Goal: Navigation & Orientation: Find specific page/section

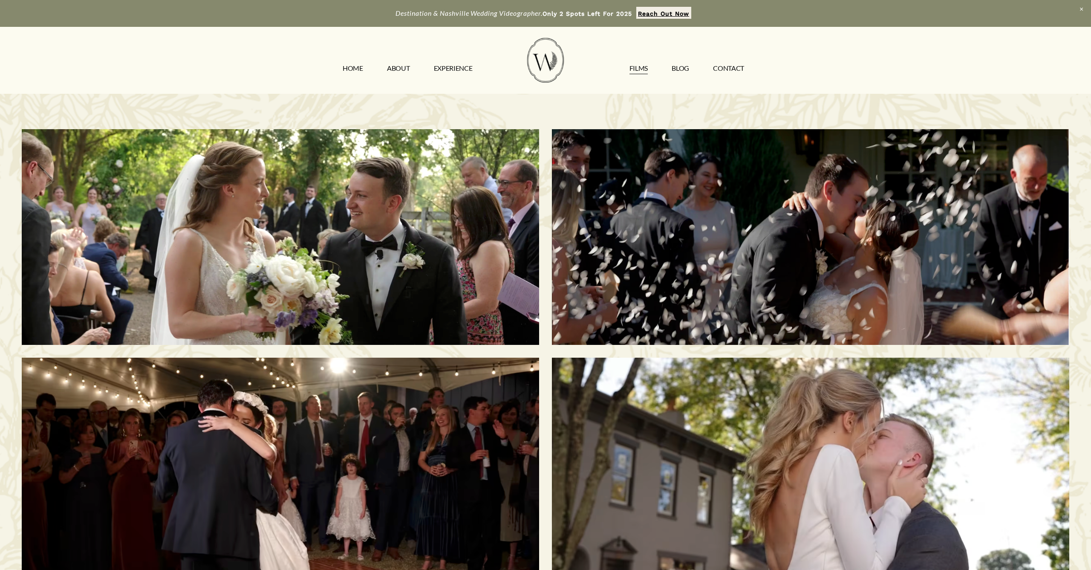
click at [352, 67] on link "HOME" at bounding box center [353, 68] width 20 height 14
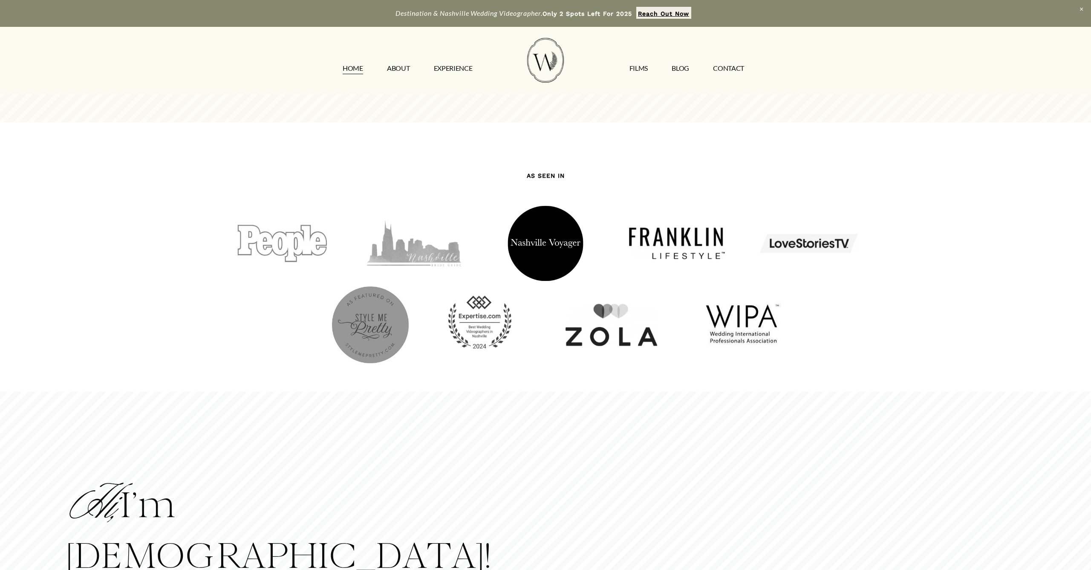
scroll to position [1217, 0]
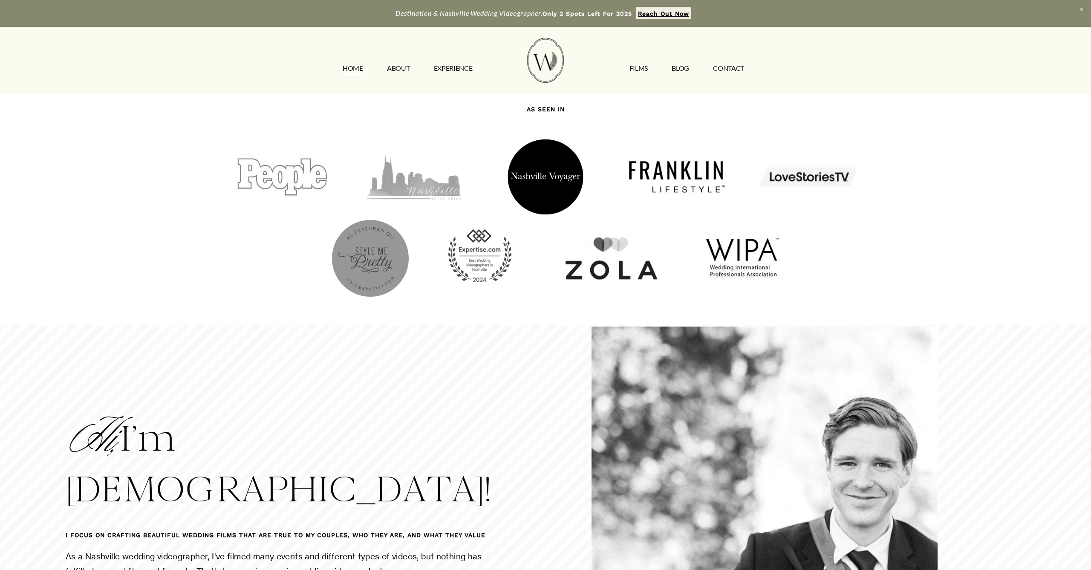
click at [789, 177] on div at bounding box center [809, 177] width 104 height 77
click at [676, 173] on div at bounding box center [677, 177] width 104 height 77
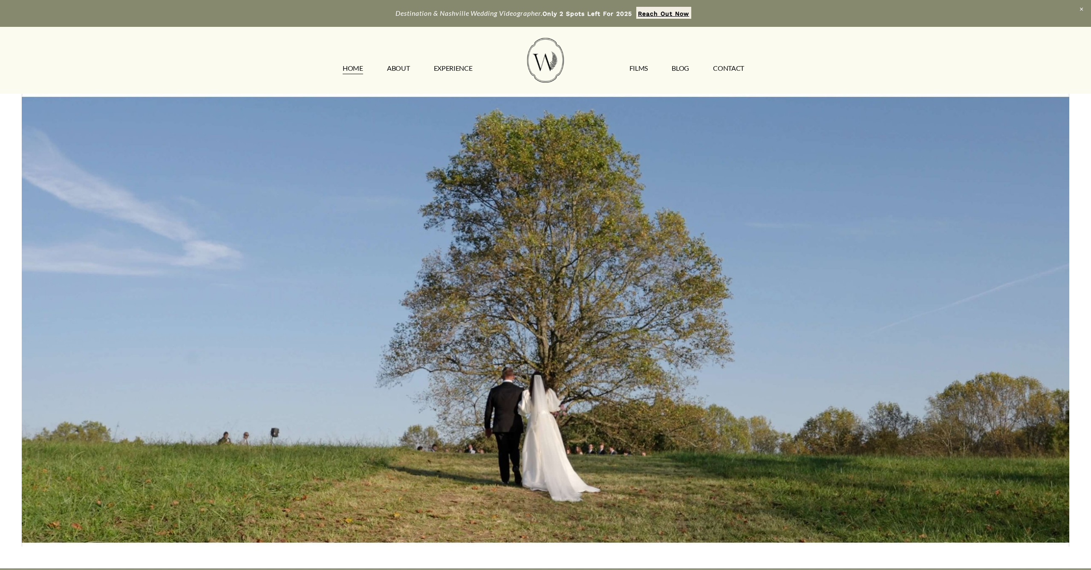
scroll to position [0, 0]
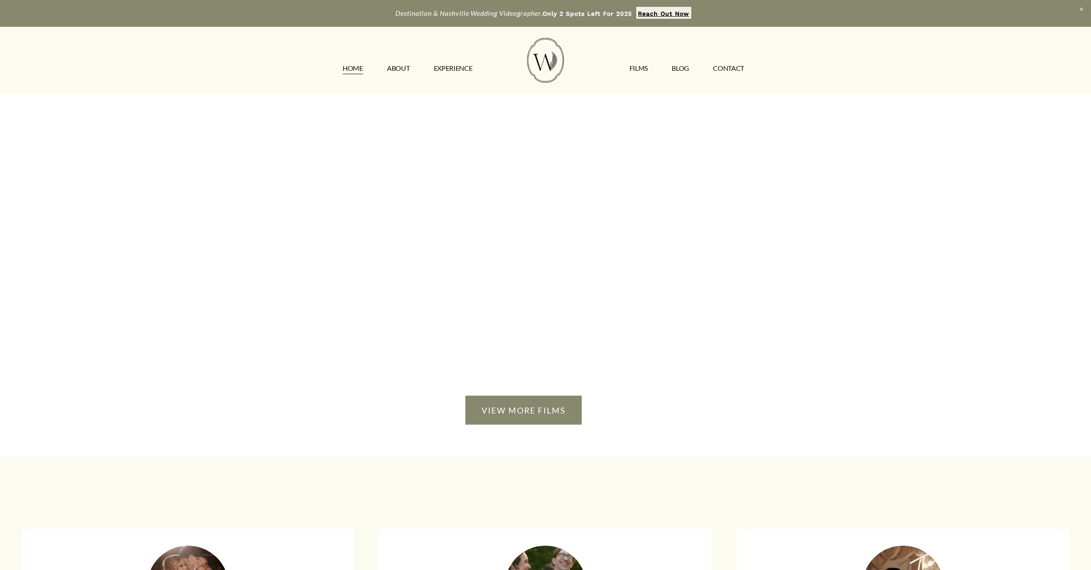
scroll to position [2506, 0]
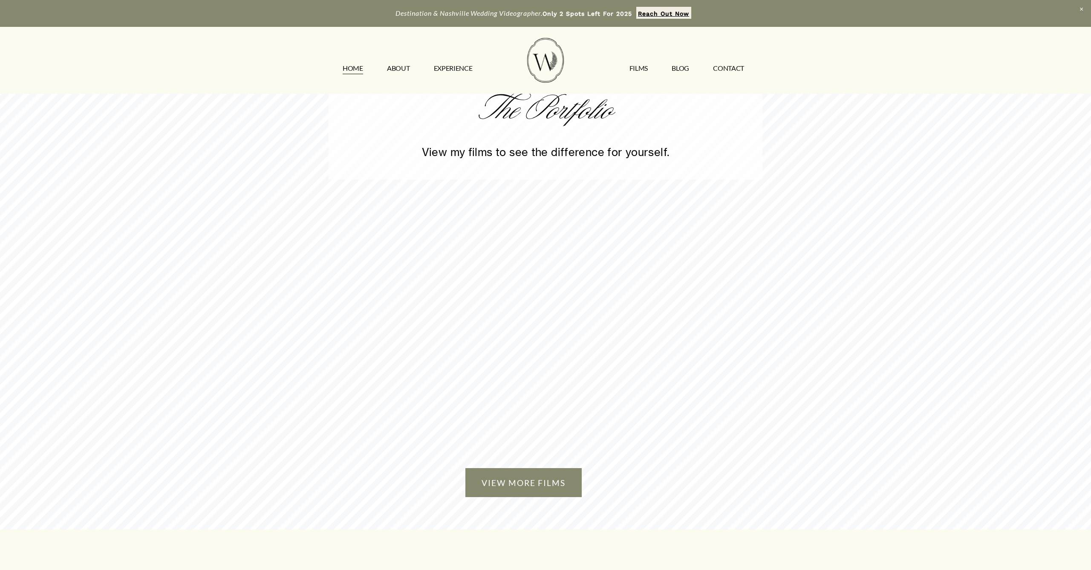
click at [537, 162] on p "View my films to see the difference for yourself." at bounding box center [546, 151] width 434 height 19
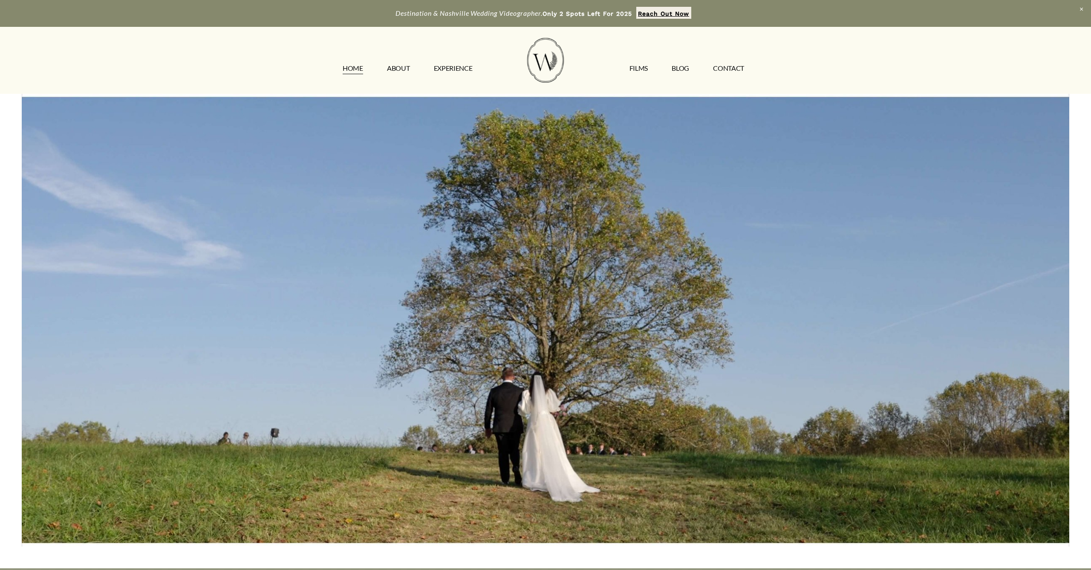
scroll to position [0, 0]
click at [723, 68] on link "CONTACT" at bounding box center [728, 68] width 31 height 14
